Goal: Information Seeking & Learning: Learn about a topic

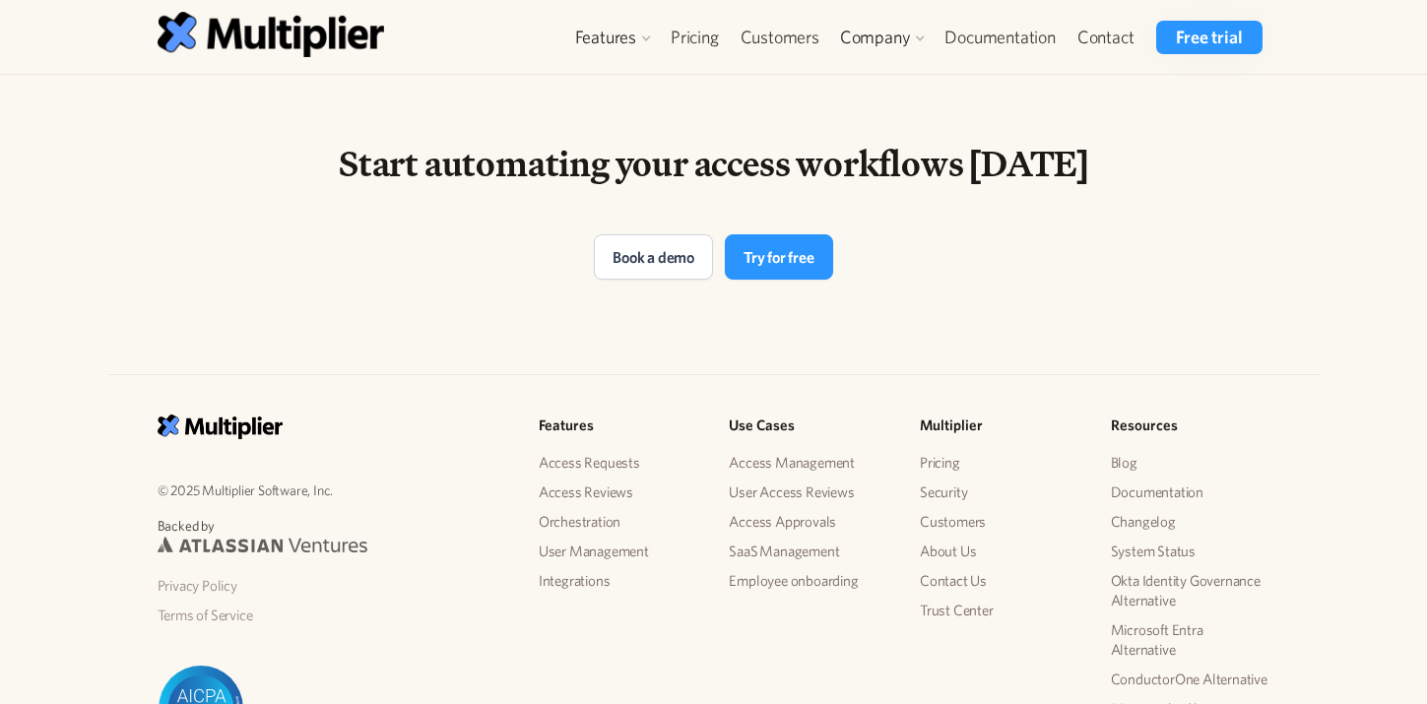
scroll to position [4242, 0]
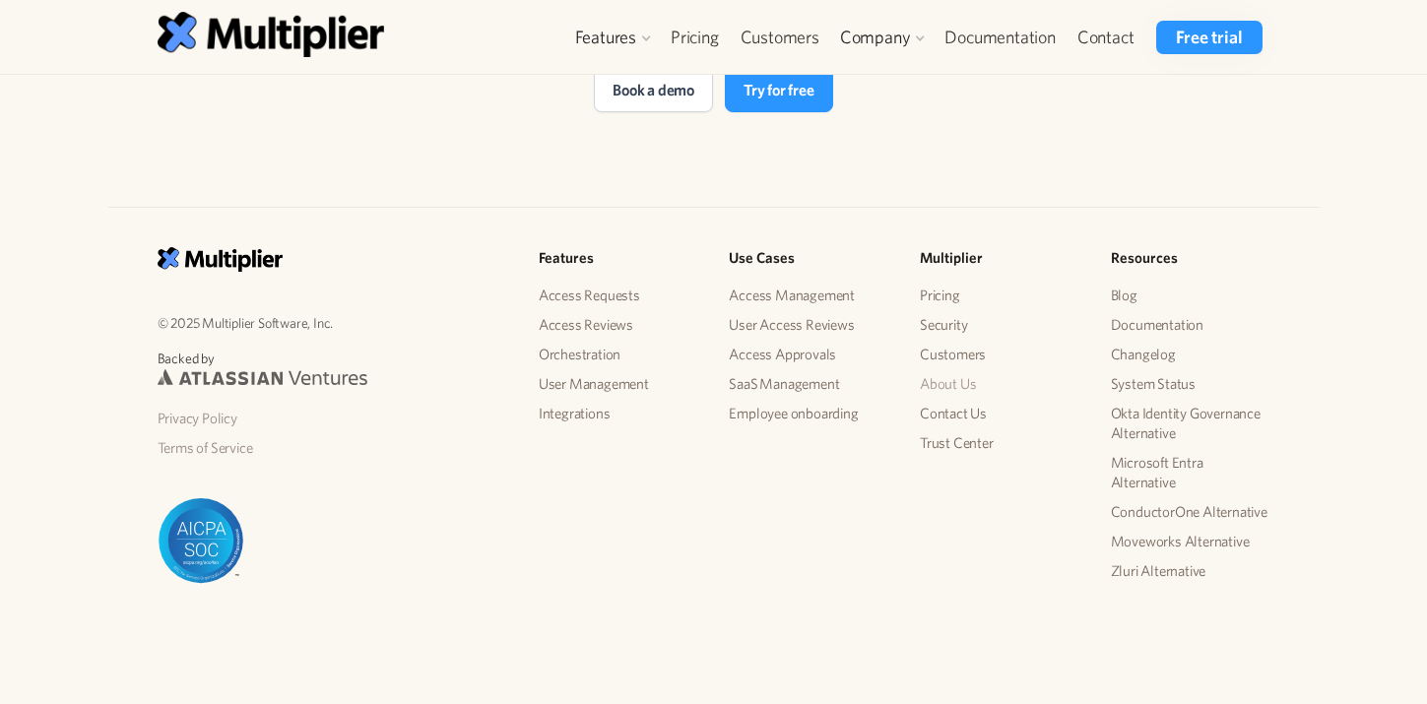
click at [952, 381] on link "About Us" at bounding box center [1000, 384] width 160 height 30
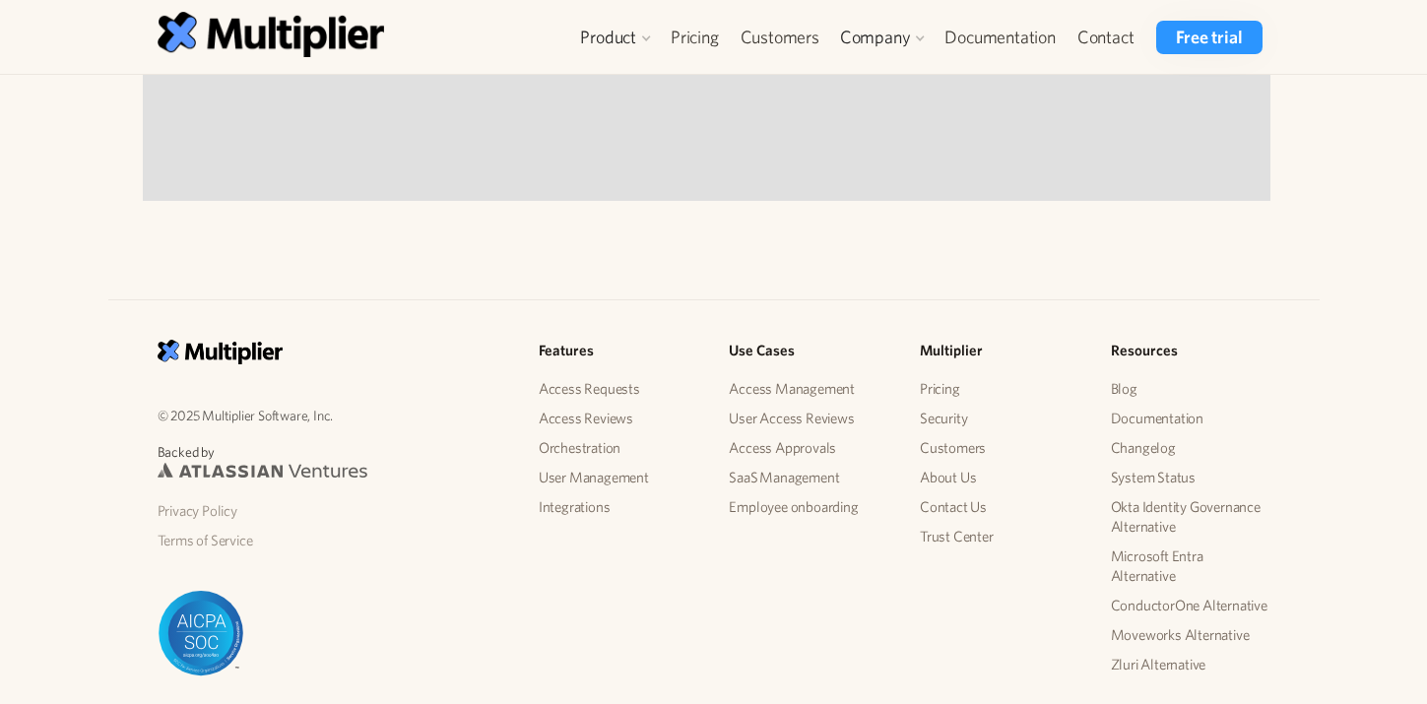
scroll to position [2080, 0]
click at [770, 37] on link "Customers" at bounding box center [780, 37] width 100 height 33
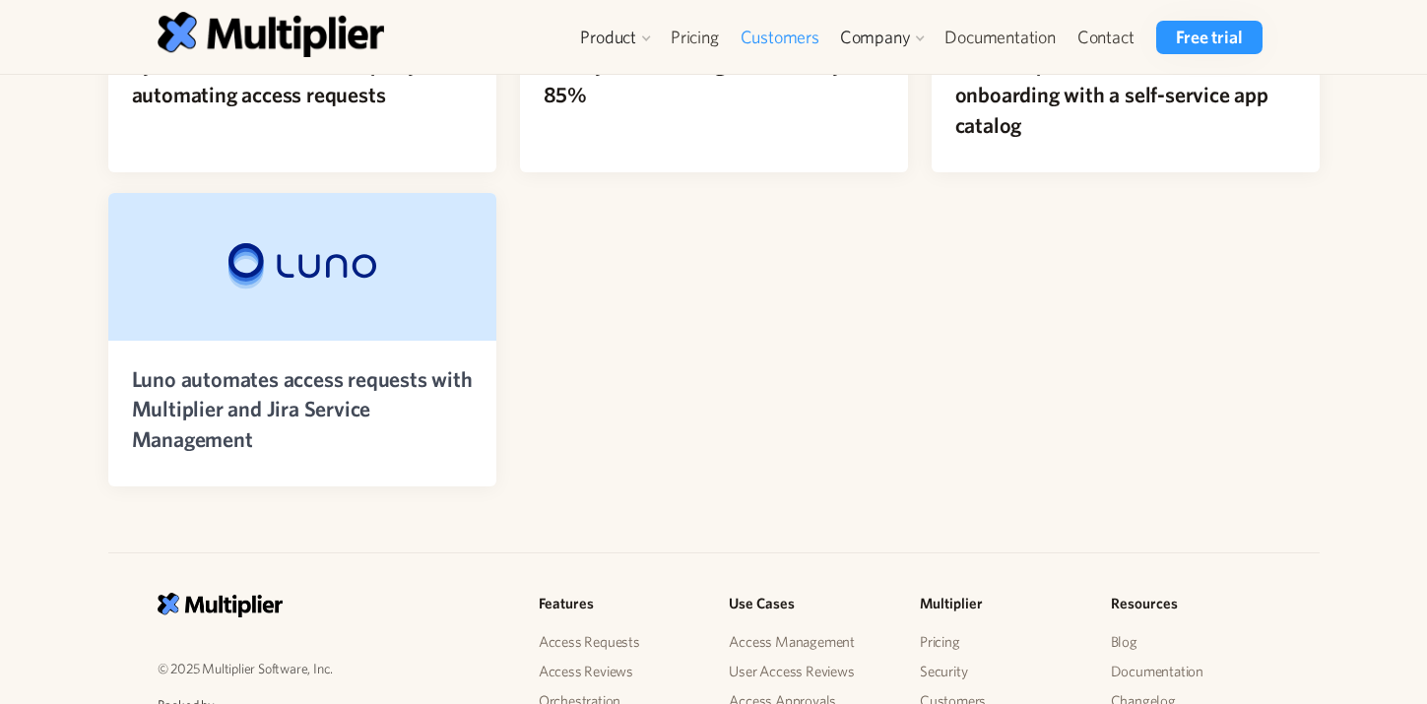
scroll to position [595, 0]
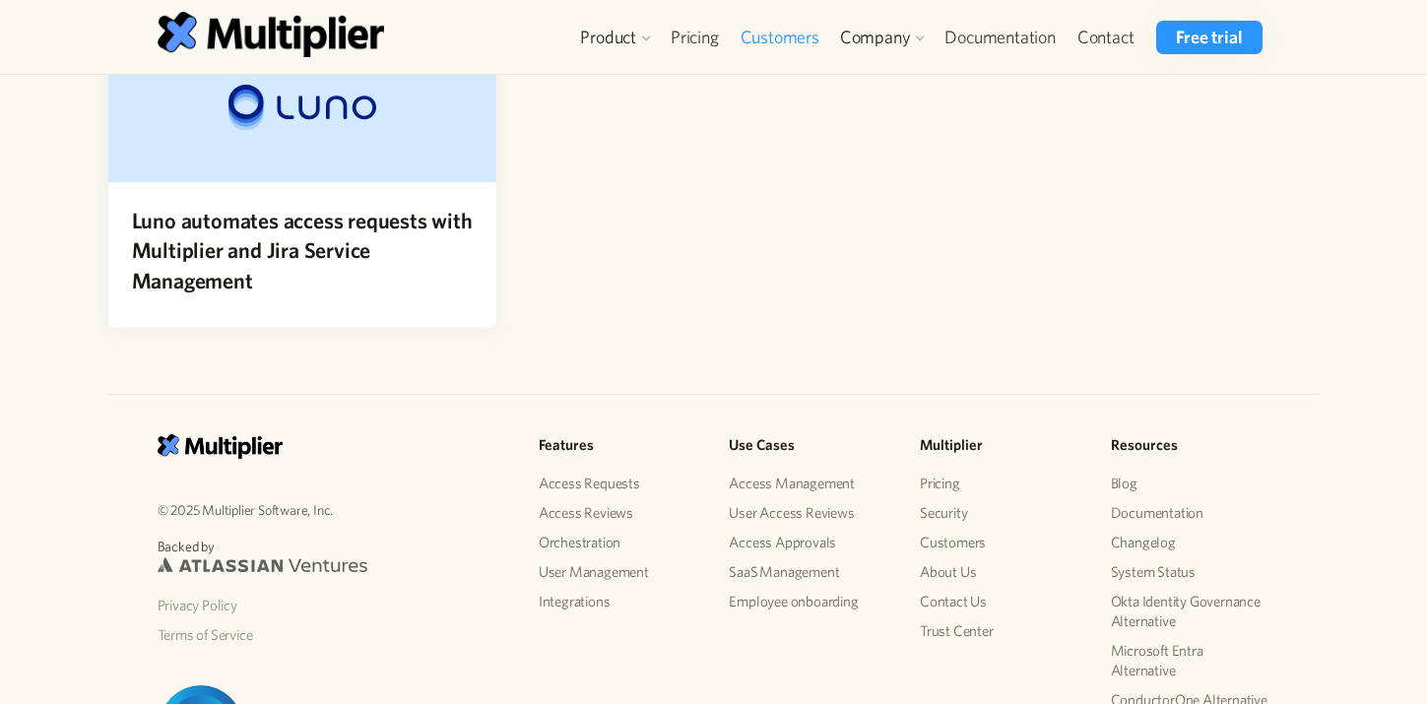
click at [326, 143] on div at bounding box center [302, 108] width 388 height 148
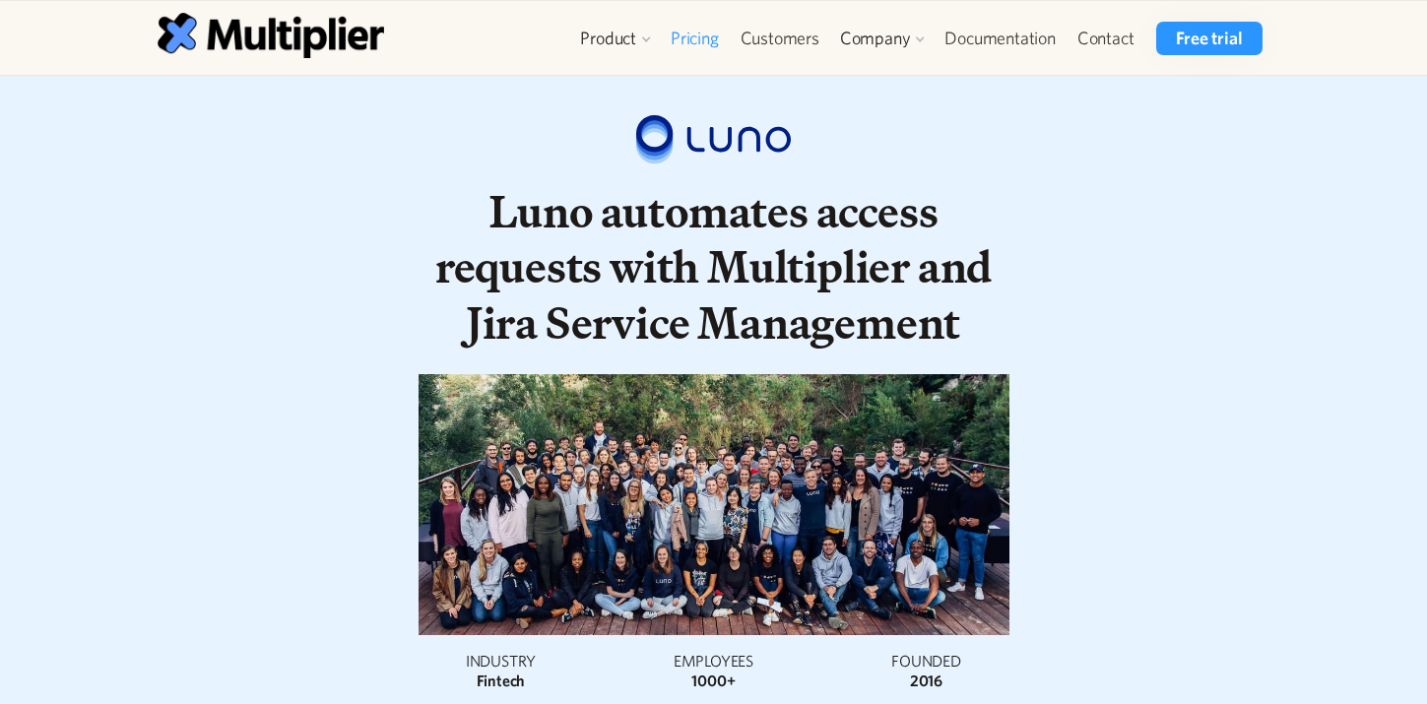
click at [696, 42] on link "Pricing" at bounding box center [695, 38] width 70 height 33
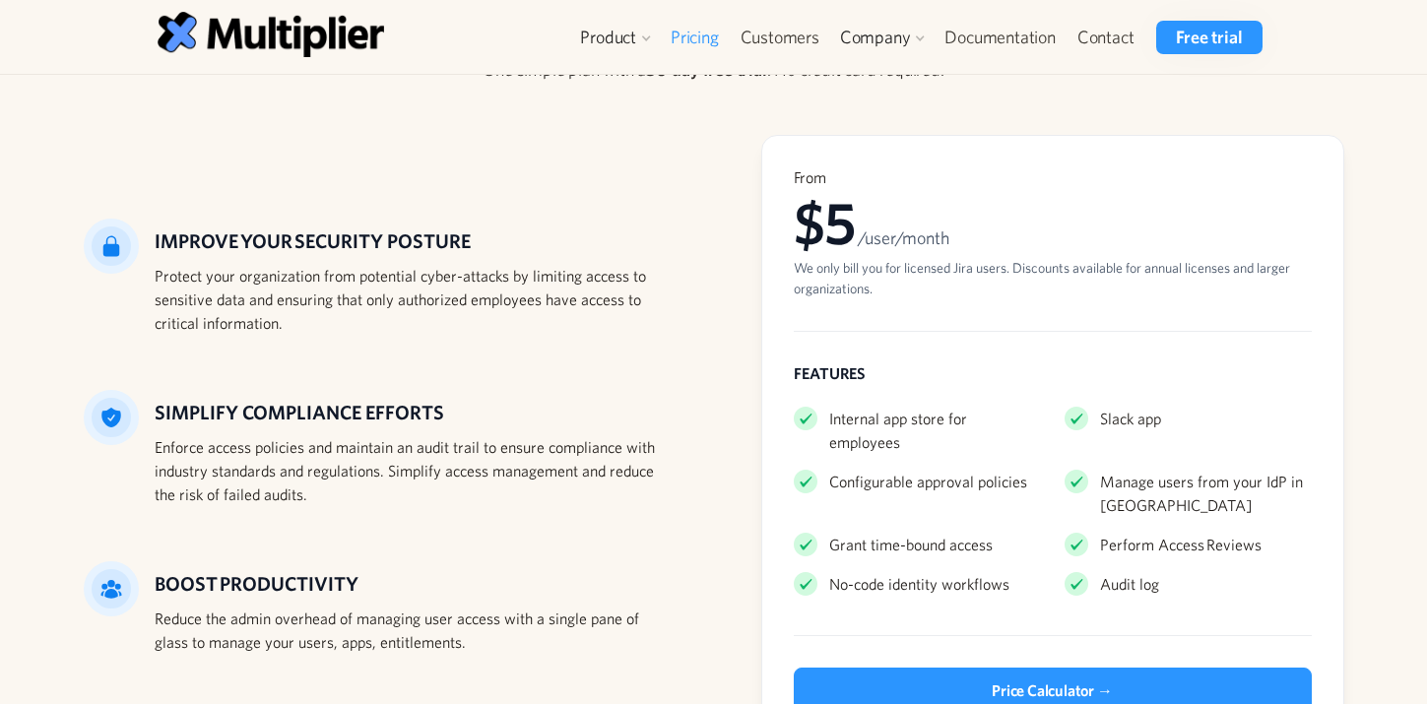
scroll to position [149, 0]
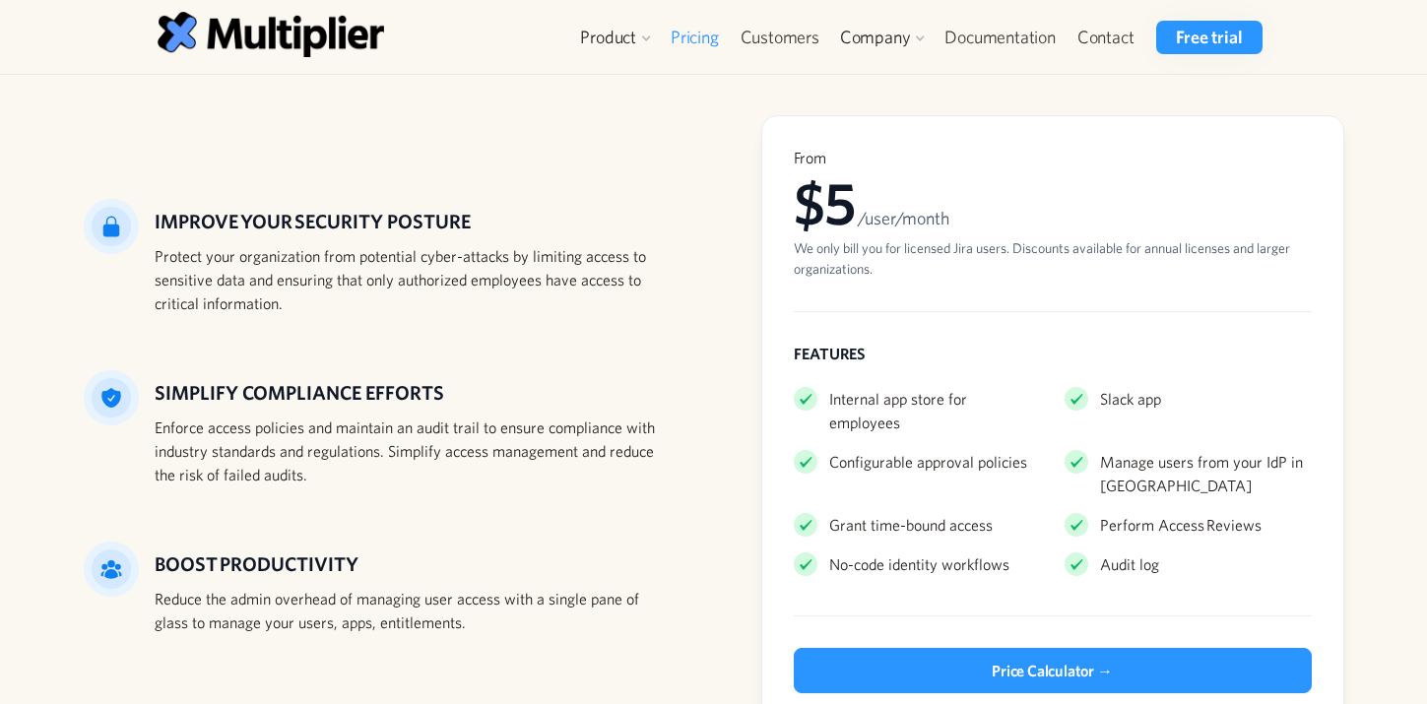
click at [1354, 133] on div "Our pricing One simple plan with a 30-day free trial . No credit card required.…" at bounding box center [713, 365] width 1427 height 879
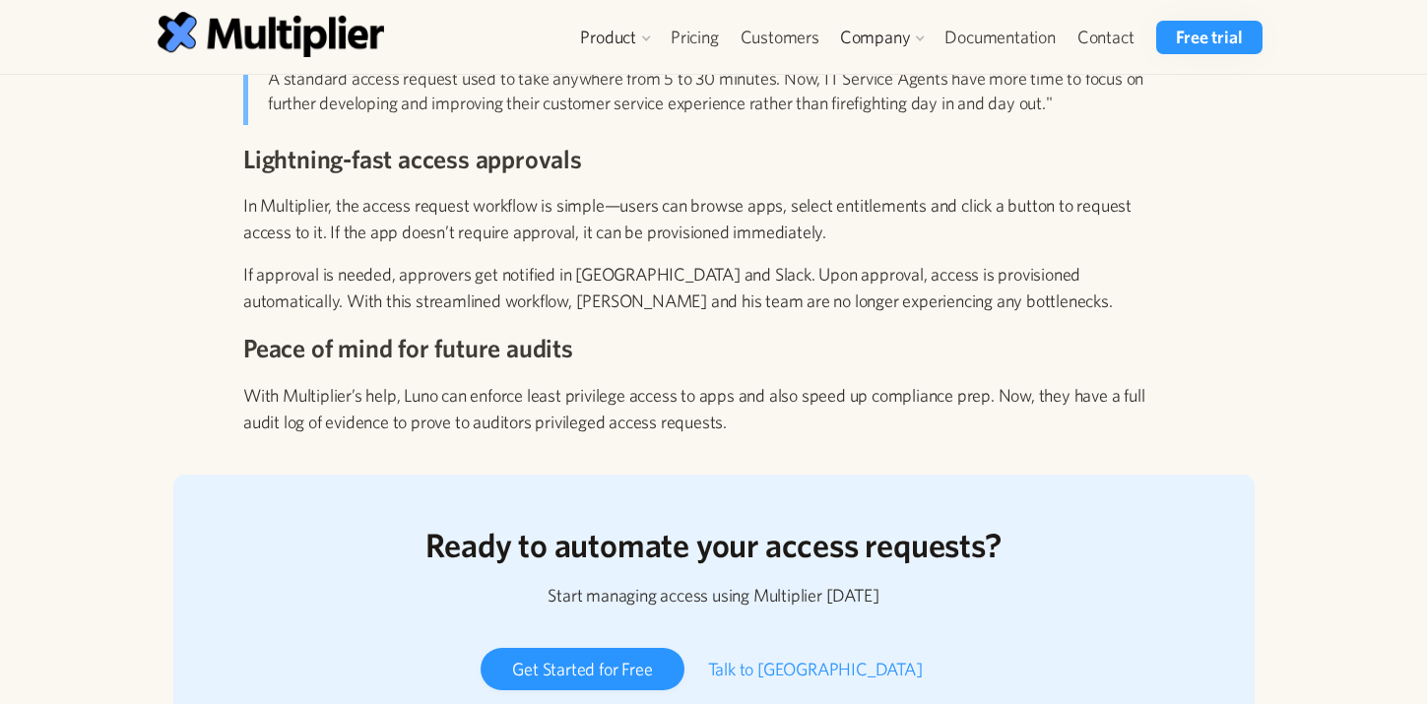
scroll to position [3571, 0]
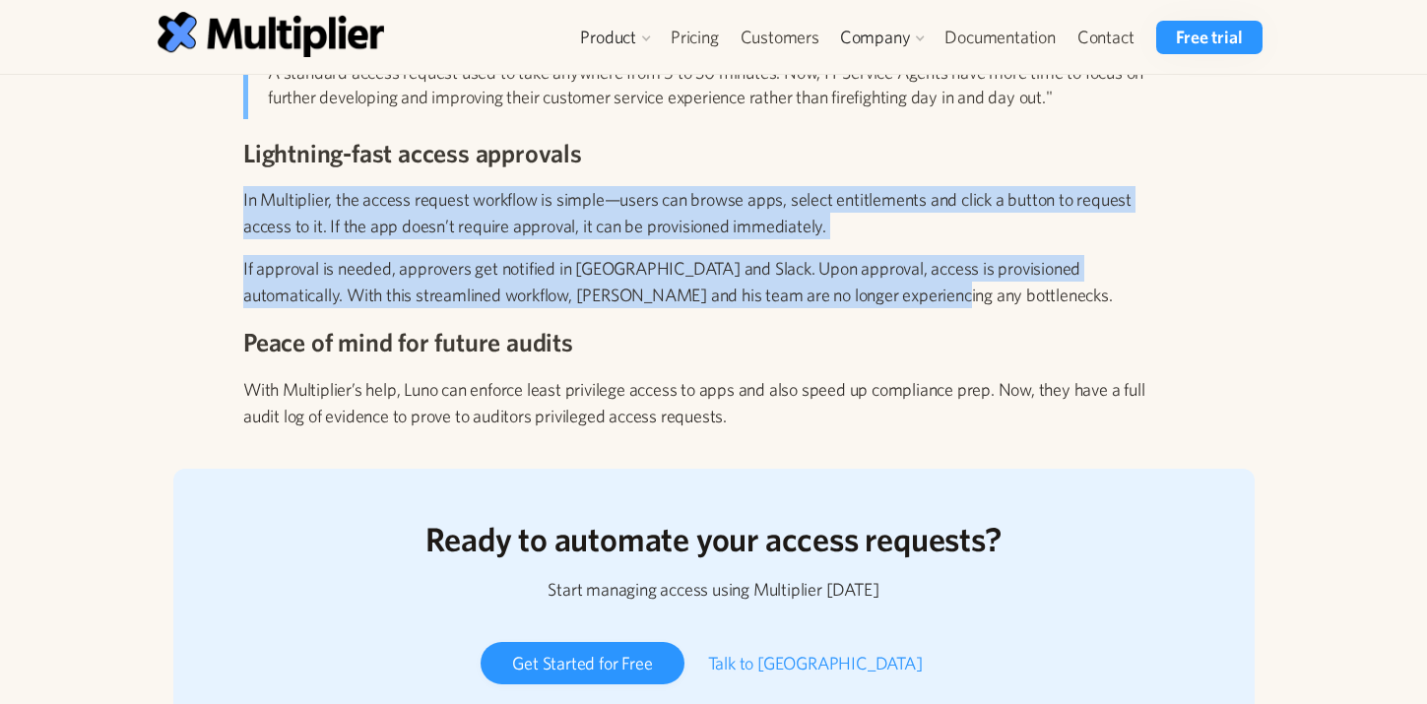
drag, startPoint x: 880, startPoint y: 297, endPoint x: 176, endPoint y: 205, distance: 709.4
copy div "In Multiplier, the access request workflow is simple—users can browse apps, sel…"
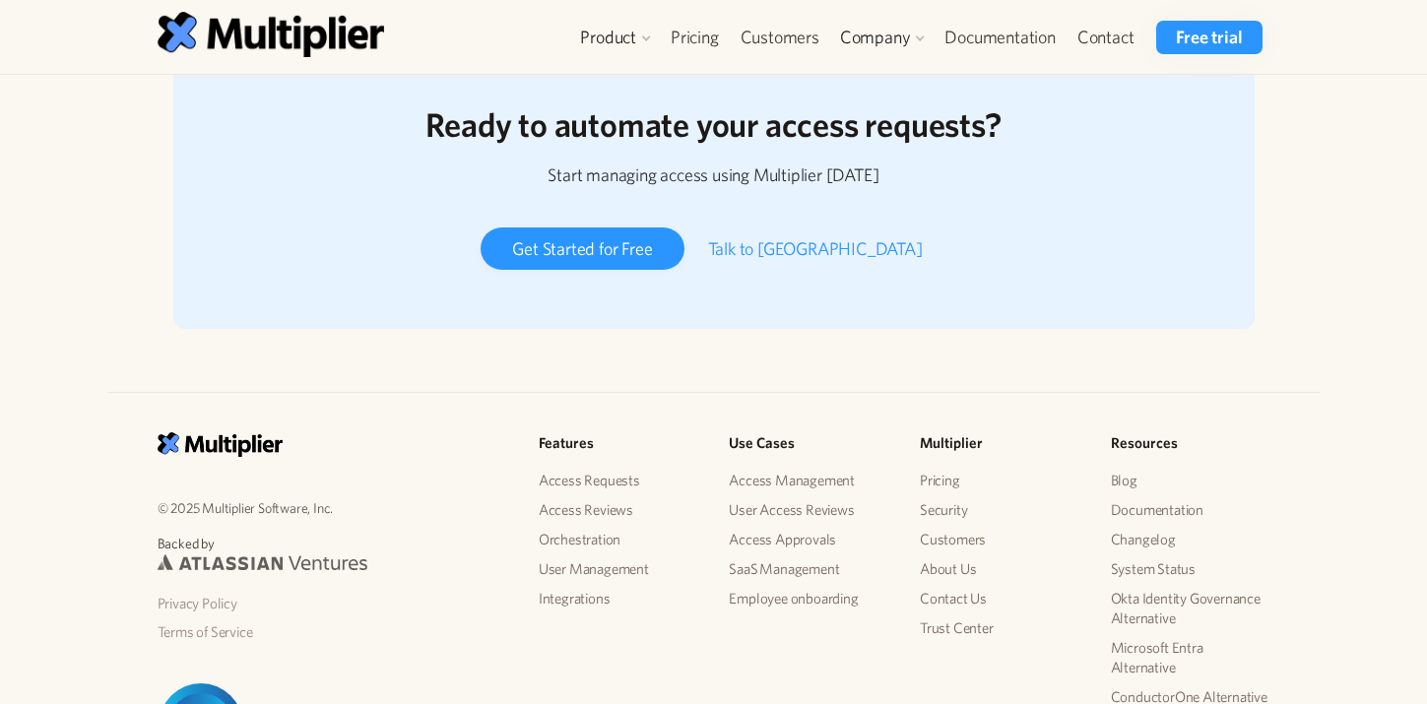
scroll to position [3995, 0]
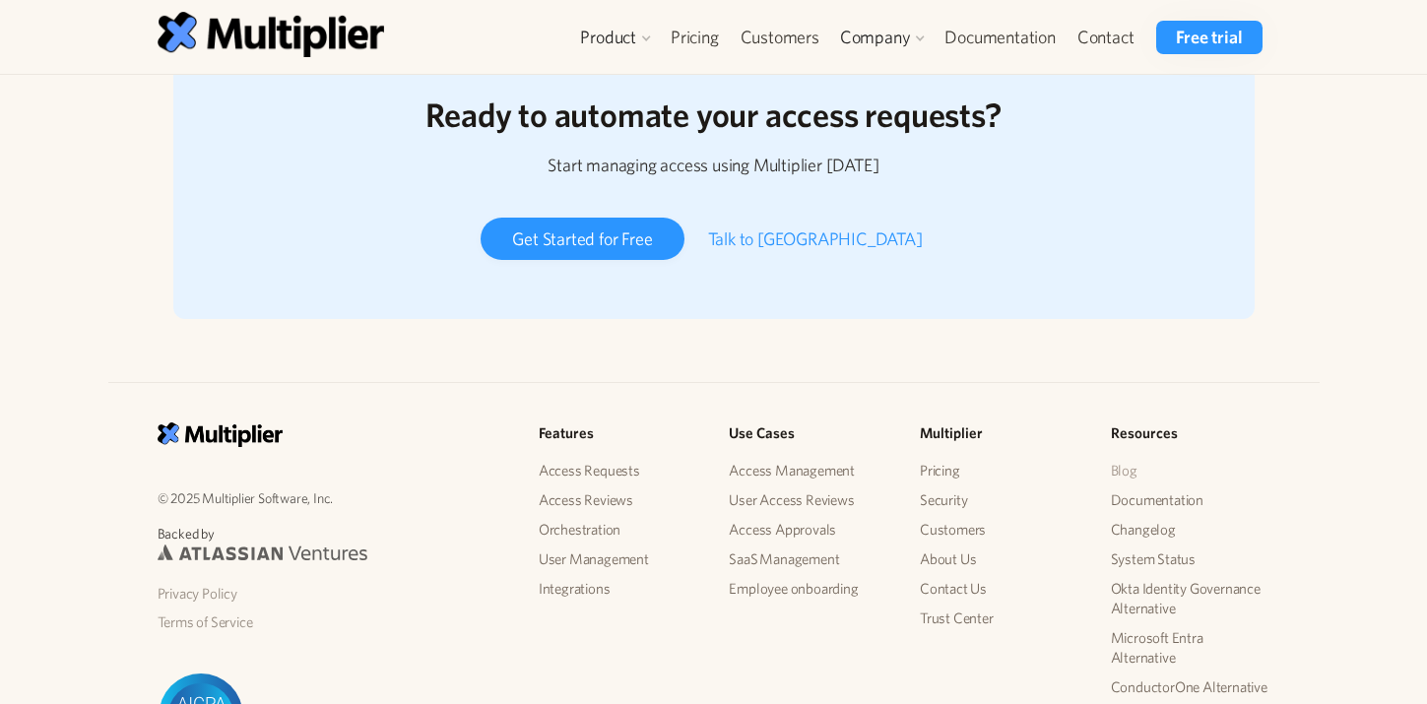
click at [1121, 469] on link "Blog" at bounding box center [1191, 471] width 160 height 30
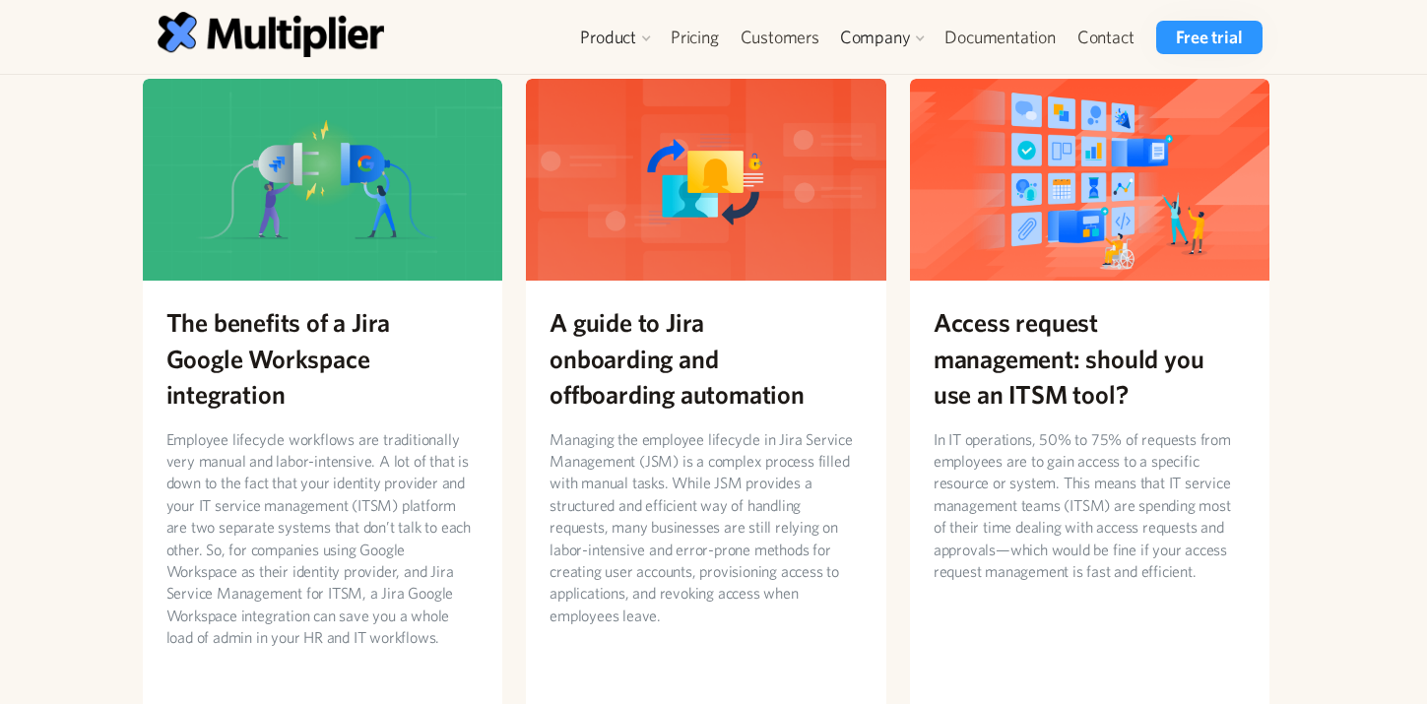
scroll to position [1756, 0]
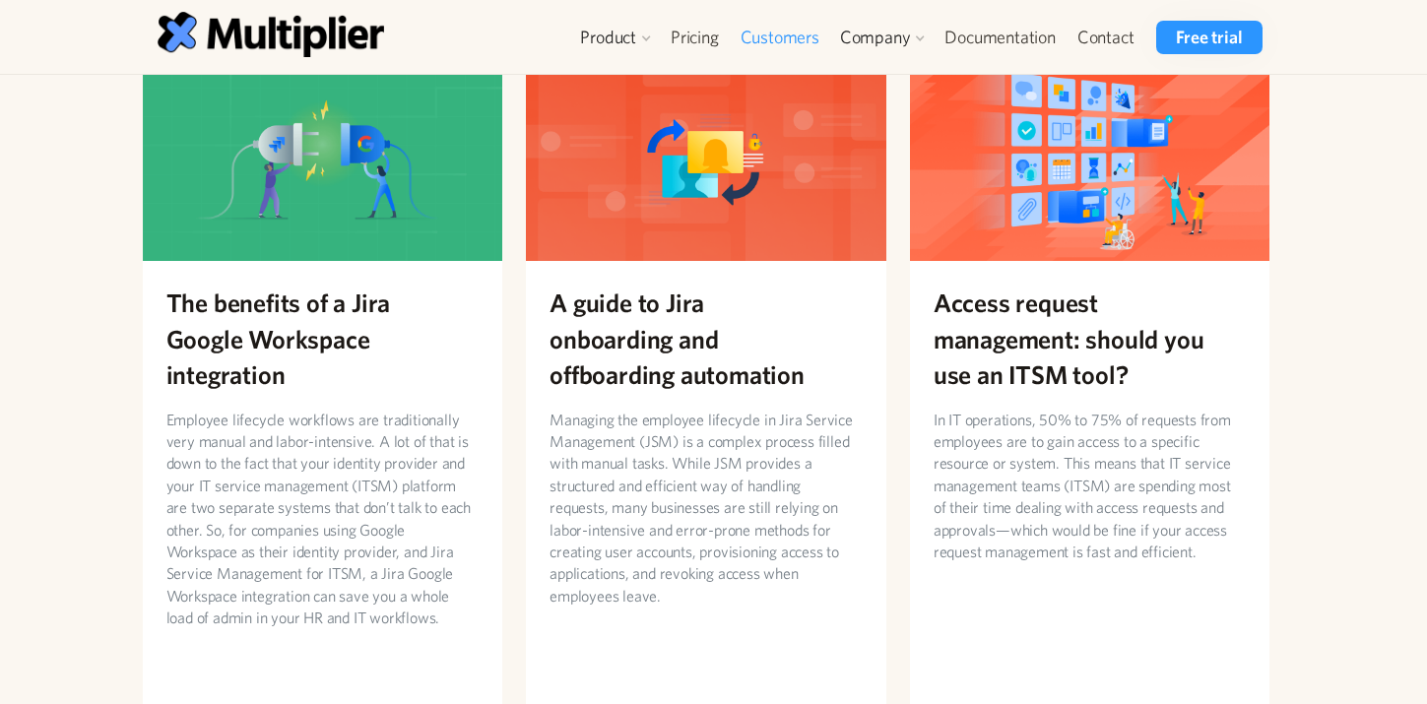
click at [780, 36] on link "Customers" at bounding box center [780, 37] width 100 height 33
